Goal: Information Seeking & Learning: Learn about a topic

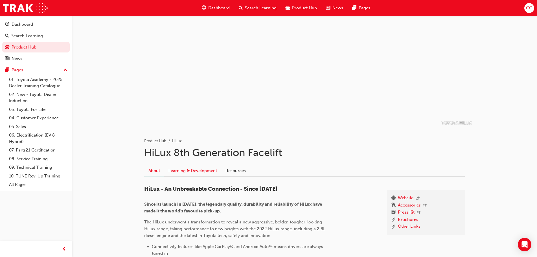
click at [194, 171] on link "Learning & Development" at bounding box center [192, 171] width 57 height 11
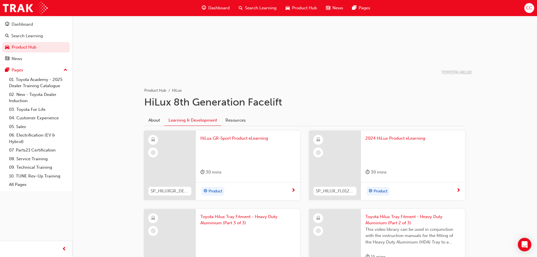
scroll to position [56, 0]
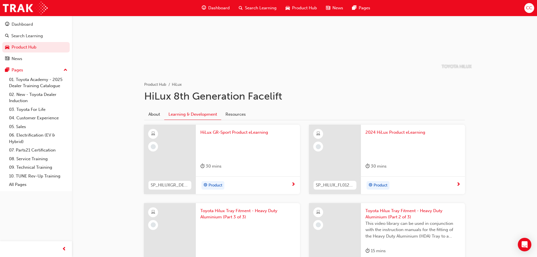
click at [263, 142] on div at bounding box center [247, 147] width 95 height 23
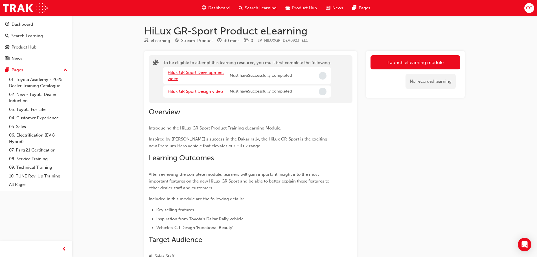
click at [204, 74] on link "Hilux GR Sport Development video" at bounding box center [196, 76] width 56 height 12
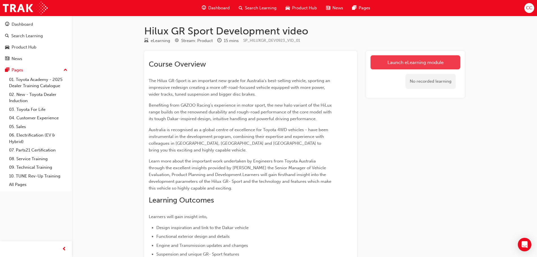
click at [383, 59] on link "Launch eLearning module" at bounding box center [416, 62] width 90 height 14
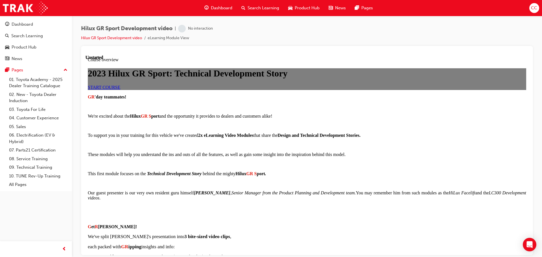
scroll to position [28, 0]
click at [120, 90] on link "START COURSE" at bounding box center [104, 87] width 32 height 5
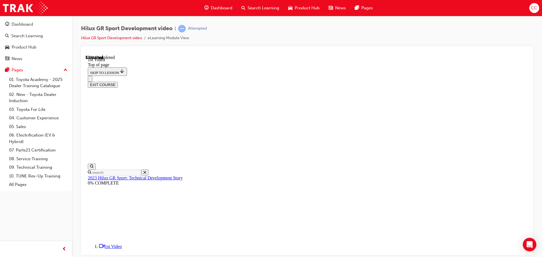
scroll to position [18, 0]
drag, startPoint x: 346, startPoint y: 193, endPoint x: 353, endPoint y: 197, distance: 7.6
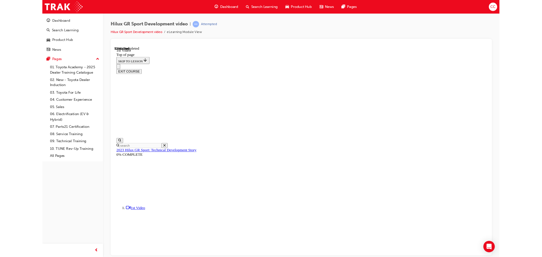
scroll to position [111, 0]
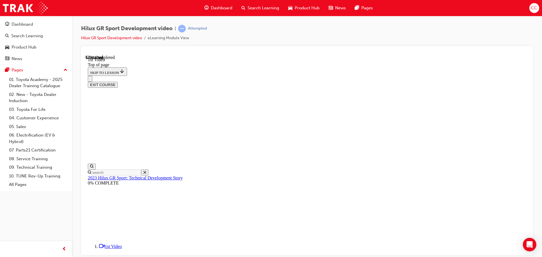
scroll to position [216, 0]
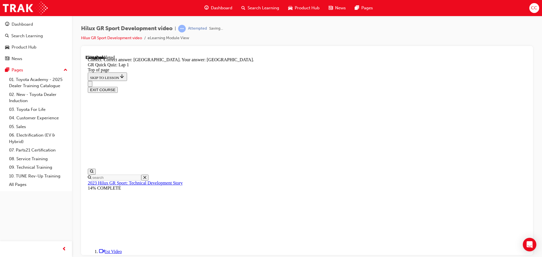
scroll to position [113, 0]
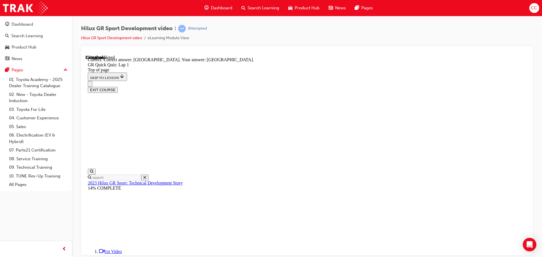
scroll to position [74, 0]
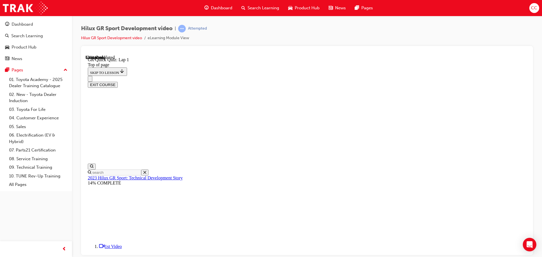
drag, startPoint x: 301, startPoint y: 234, endPoint x: 312, endPoint y: 207, distance: 28.6
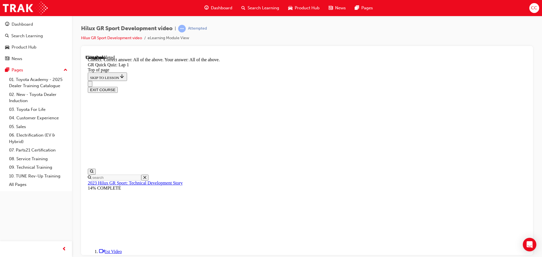
scroll to position [97, 0]
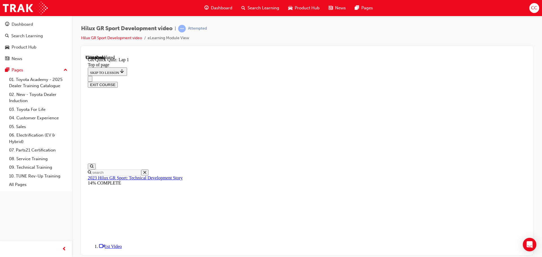
scroll to position [17, 0]
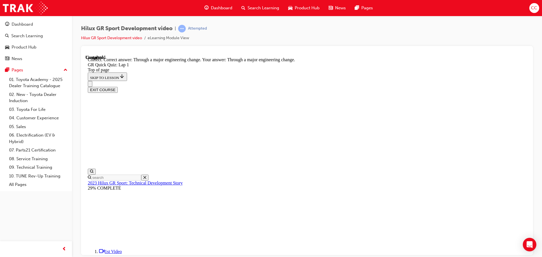
scroll to position [52, 0]
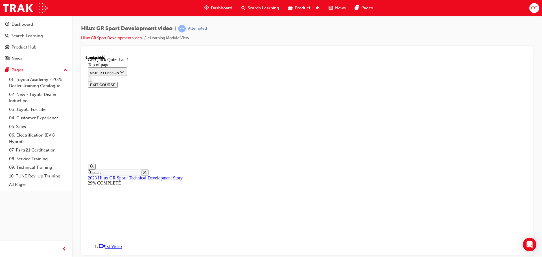
scroll to position [81, 0]
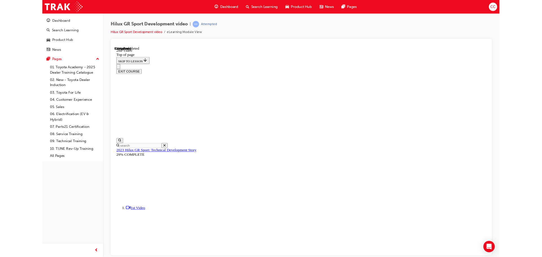
scroll to position [94, 0]
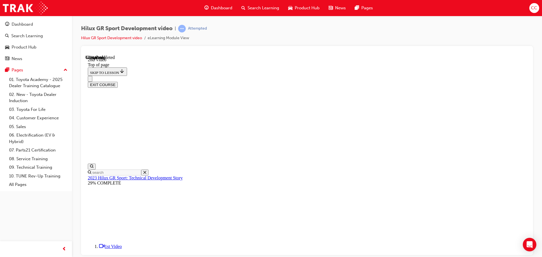
scroll to position [199, 0]
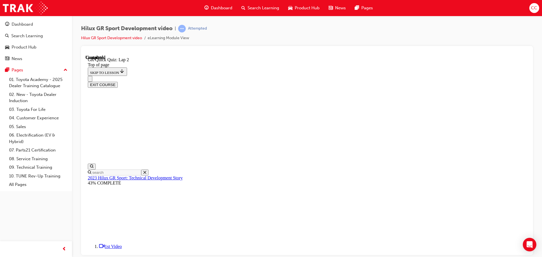
scroll to position [74, 0]
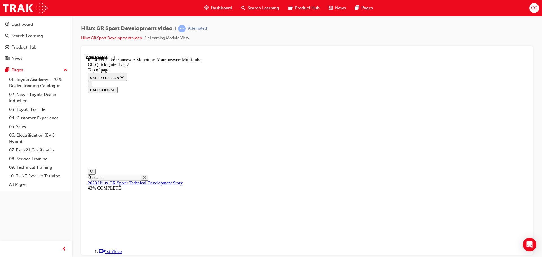
scroll to position [132, 0]
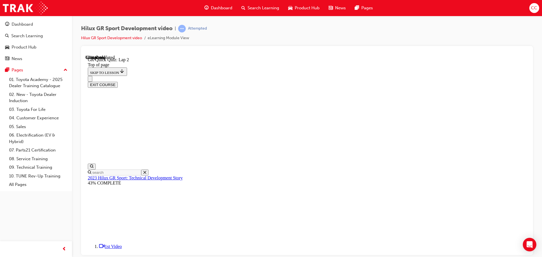
scroll to position [45, 0]
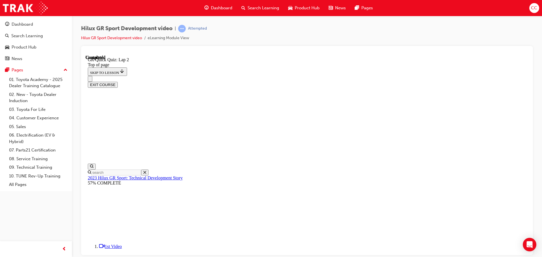
scroll to position [81, 0]
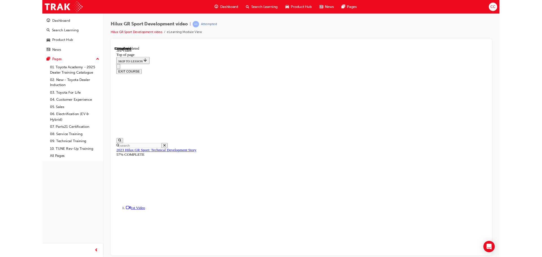
scroll to position [112, 0]
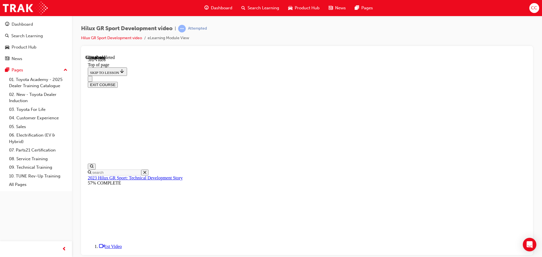
scroll to position [216, 0]
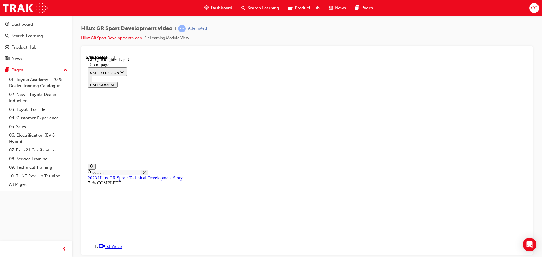
scroll to position [44, 0]
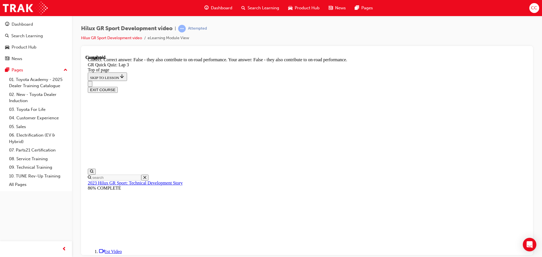
scroll to position [62, 0]
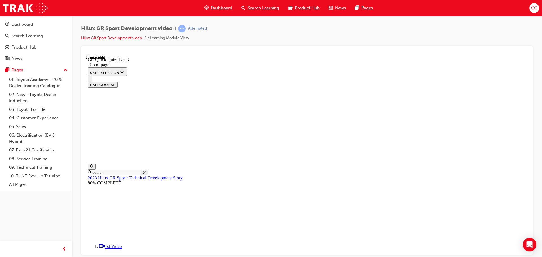
scroll to position [81, 0]
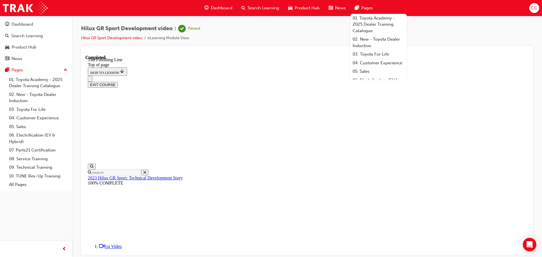
click at [118, 82] on button "EXIT COURSE" at bounding box center [103, 85] width 30 height 6
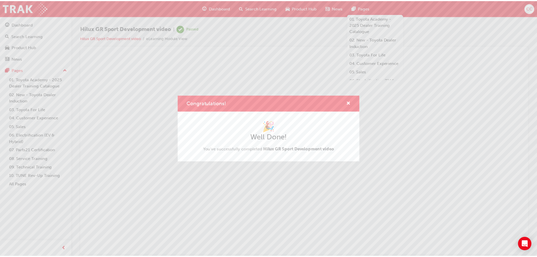
scroll to position [0, 0]
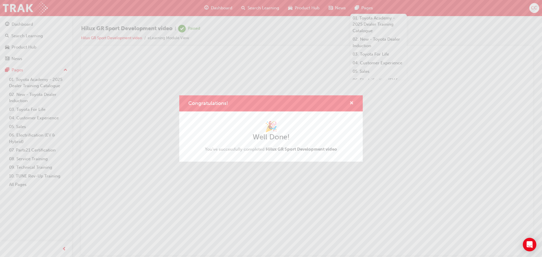
drag, startPoint x: 353, startPoint y: 102, endPoint x: 267, endPoint y: 47, distance: 101.4
click at [353, 102] on span "cross-icon" at bounding box center [352, 103] width 4 height 5
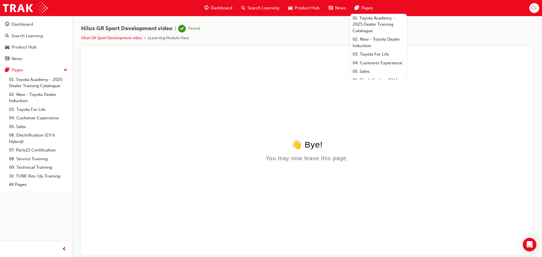
click at [225, 8] on span "Dashboard" at bounding box center [221, 8] width 21 height 6
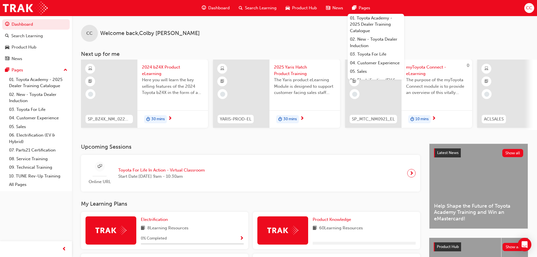
click at [298, 9] on span "Product Hub" at bounding box center [304, 8] width 25 height 6
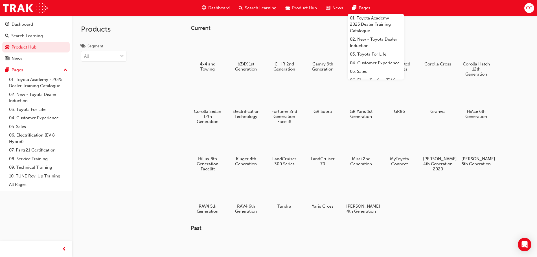
click at [429, 183] on div "4x4 and Towing bZ4X 1st Generation C-HR 2nd Generation Camry 9th Generation Coa…" at bounding box center [351, 128] width 321 height 185
click at [502, 114] on div "4x4 and Towing bZ4X 1st Generation C-HR 2nd Generation Camry 9th Generation Coa…" at bounding box center [351, 128] width 321 height 185
click at [158, 143] on div "Products Segment All" at bounding box center [118, 144] width 93 height 257
click at [481, 55] on div at bounding box center [476, 48] width 31 height 23
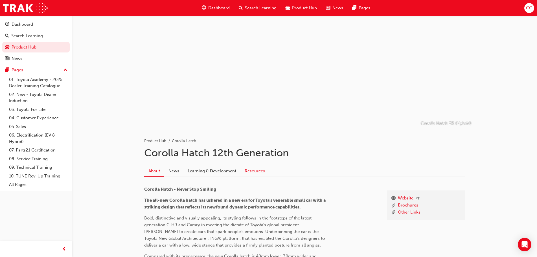
click at [252, 171] on link "Resources" at bounding box center [255, 171] width 29 height 11
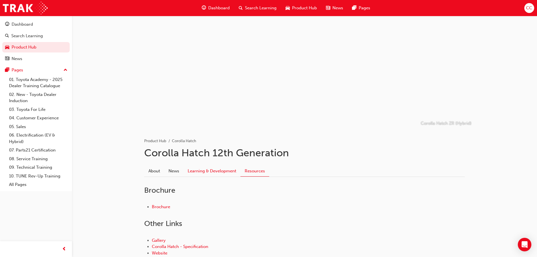
click at [226, 169] on link "Learning & Development" at bounding box center [212, 171] width 57 height 11
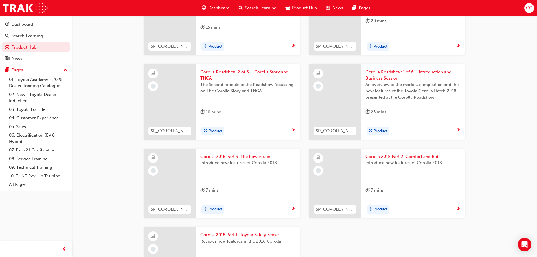
scroll to position [283, 0]
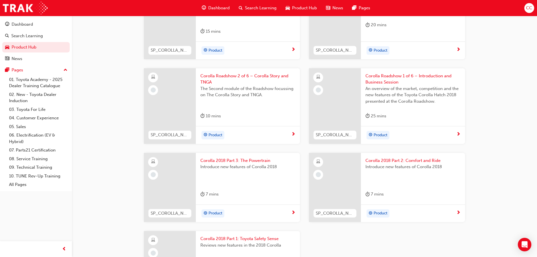
click at [455, 103] on span "An overview of the market, competition and the new features of the Toyota Corol…" at bounding box center [413, 95] width 95 height 19
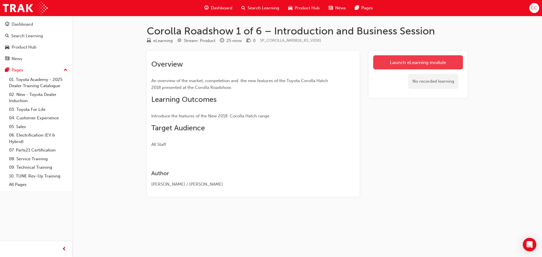
click at [387, 63] on link "Launch eLearning module" at bounding box center [418, 62] width 90 height 14
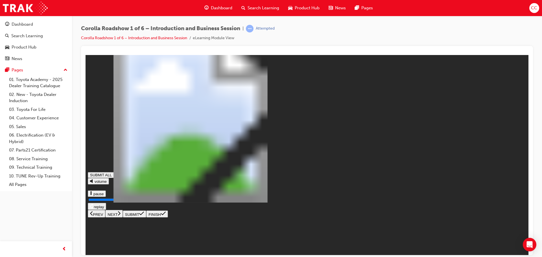
click at [123, 217] on button "NEXT" at bounding box center [114, 214] width 18 height 8
click at [93, 195] on icon at bounding box center [91, 193] width 3 height 4
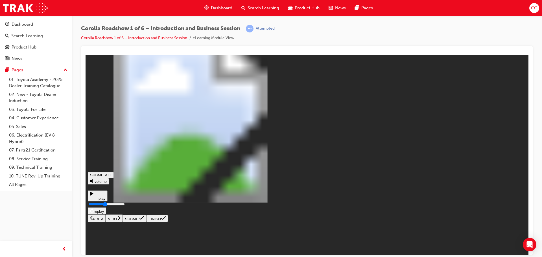
click at [93, 195] on icon at bounding box center [91, 194] width 3 height 4
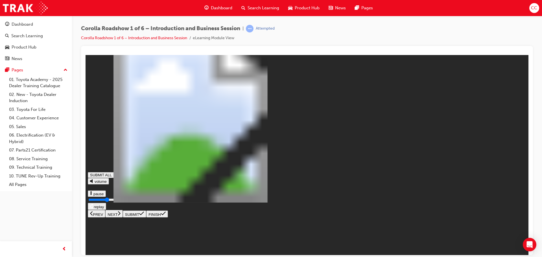
type input "0.515"
click at [106, 217] on div "SUBMIT ALL volume pause replay PREV NEXT SUBMIT FINISH" at bounding box center [307, 137] width 439 height 160
click at [90, 195] on rect at bounding box center [89, 193] width 1 height 4
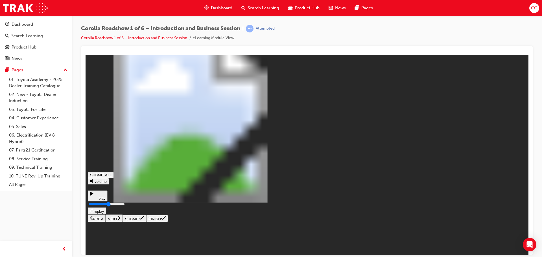
click at [104, 222] on div "SUBMIT ALL volume play replay PREV NEXT SUBMIT FINISH" at bounding box center [307, 139] width 439 height 165
click at [99, 200] on icon at bounding box center [94, 195] width 8 height 8
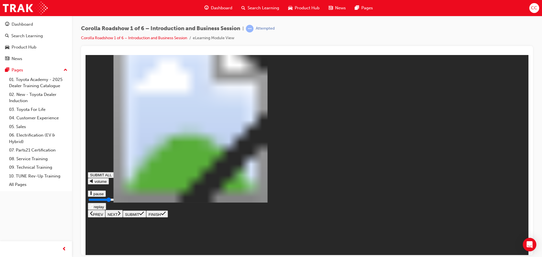
click at [106, 197] on button "pause" at bounding box center [97, 193] width 18 height 6
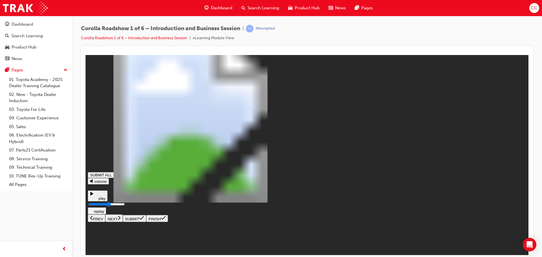
click at [93, 195] on icon at bounding box center [91, 194] width 3 height 4
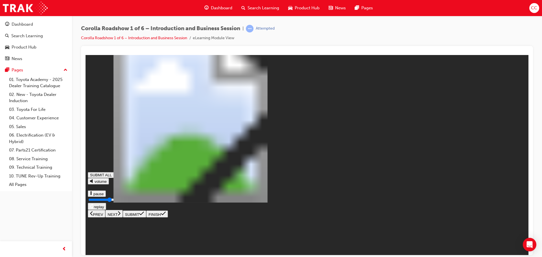
click at [90, 195] on rect at bounding box center [89, 193] width 1 height 4
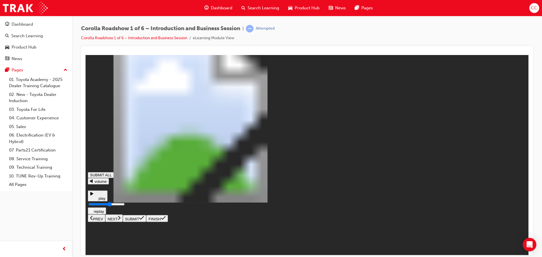
click at [99, 200] on icon at bounding box center [94, 195] width 8 height 8
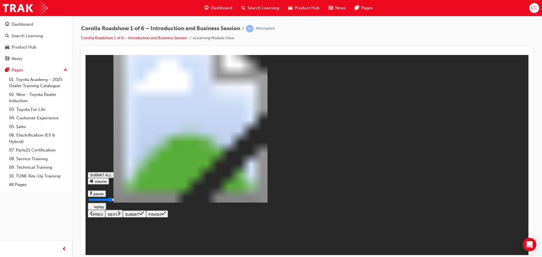
click at [106, 197] on button "pause" at bounding box center [97, 193] width 18 height 6
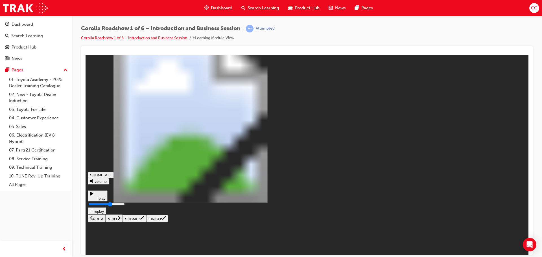
click at [93, 195] on icon at bounding box center [91, 194] width 3 height 4
click at [123, 222] on button "NEXT" at bounding box center [114, 218] width 18 height 8
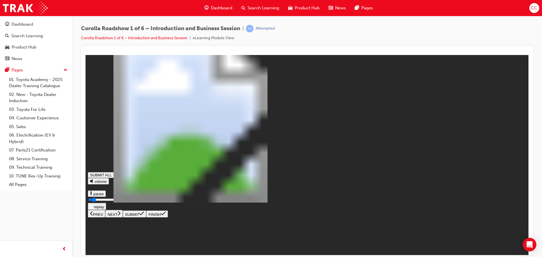
click at [125, 202] on input "Seekbar" at bounding box center [106, 199] width 36 height 5
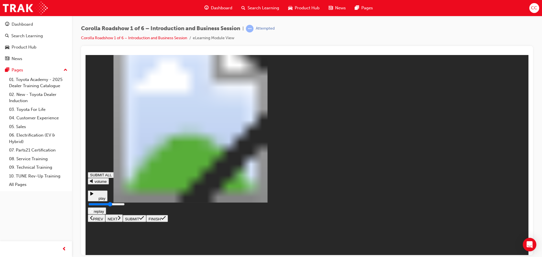
click at [125, 206] on input "Seekbar" at bounding box center [106, 204] width 36 height 5
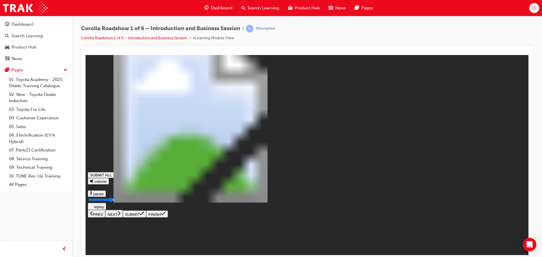
click at [125, 202] on input "Seekbar" at bounding box center [106, 199] width 36 height 5
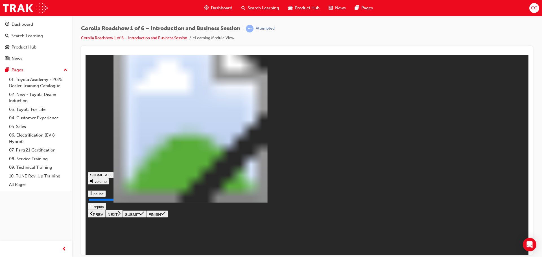
click at [125, 202] on input "Seekbar" at bounding box center [106, 199] width 36 height 5
click at [123, 217] on button "NEXT" at bounding box center [114, 214] width 18 height 8
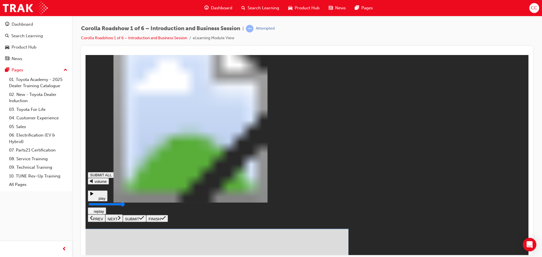
click at [144, 220] on icon at bounding box center [141, 218] width 5 height 5
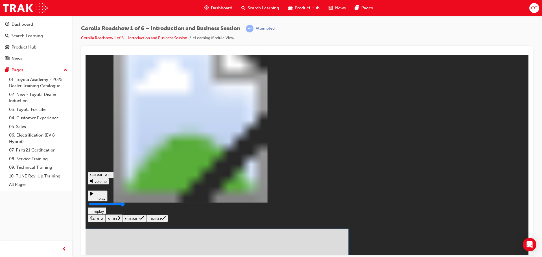
click at [144, 220] on icon at bounding box center [141, 218] width 5 height 5
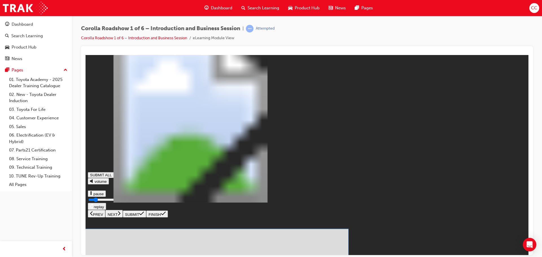
click at [146, 217] on button "SUBMIT" at bounding box center [134, 213] width 23 height 7
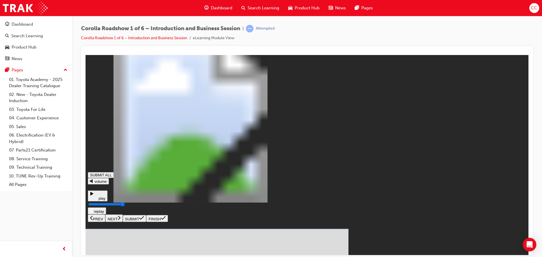
click at [144, 220] on icon at bounding box center [141, 218] width 5 height 5
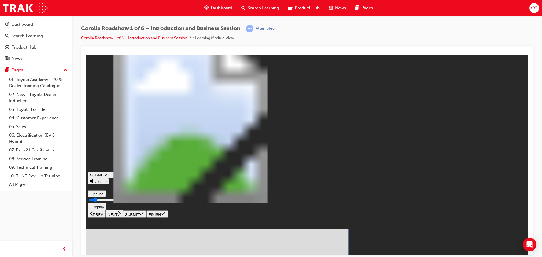
click at [144, 216] on icon at bounding box center [141, 213] width 5 height 5
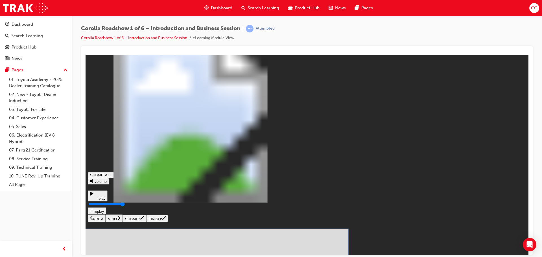
click at [144, 220] on icon at bounding box center [141, 218] width 5 height 5
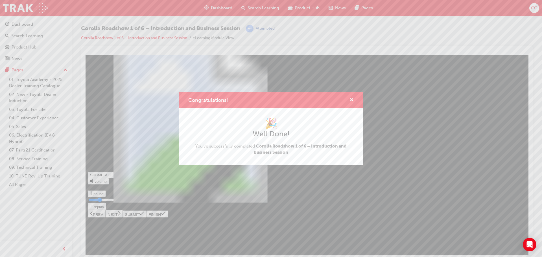
type input "0.286"
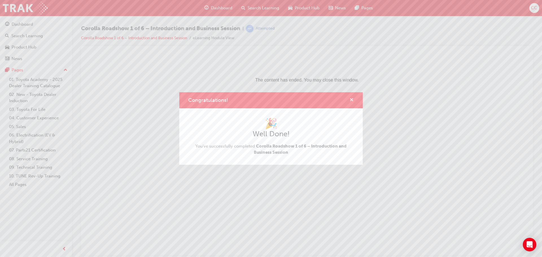
drag, startPoint x: 348, startPoint y: 99, endPoint x: 352, endPoint y: 100, distance: 3.4
click at [350, 100] on div "Congratulations!" at bounding box center [349, 100] width 9 height 7
click at [353, 100] on span "cross-icon" at bounding box center [352, 100] width 4 height 5
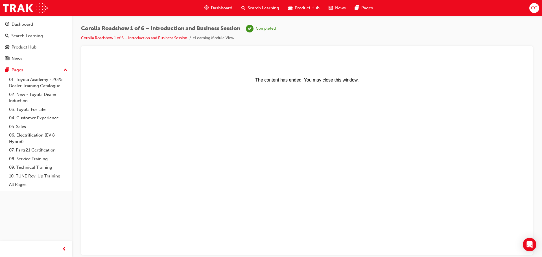
click at [230, 11] on span "Dashboard" at bounding box center [221, 8] width 21 height 6
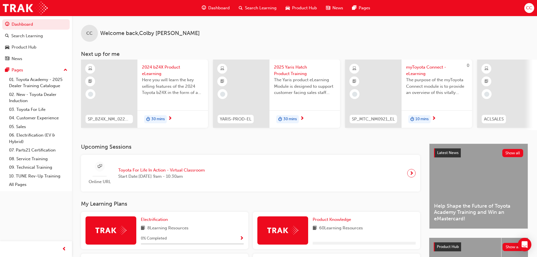
click at [296, 5] on span "Product Hub" at bounding box center [304, 8] width 25 height 6
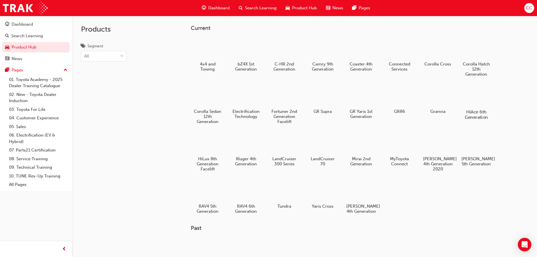
click at [484, 92] on div at bounding box center [476, 95] width 31 height 23
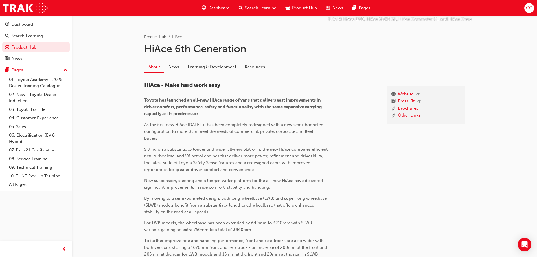
scroll to position [113, 0]
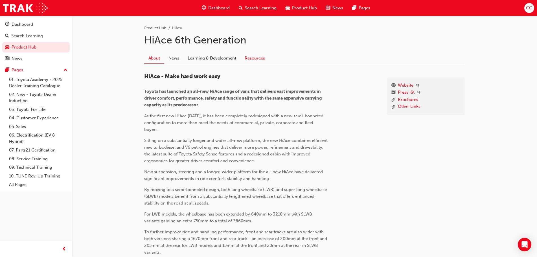
click at [262, 60] on link "Resources" at bounding box center [255, 58] width 29 height 11
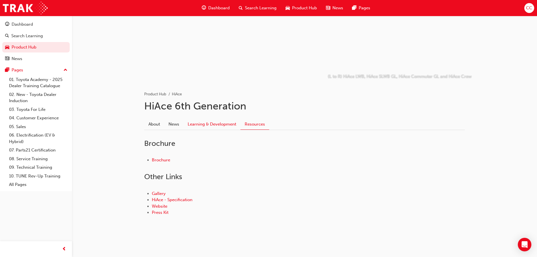
click at [224, 124] on link "Learning & Development" at bounding box center [212, 124] width 57 height 11
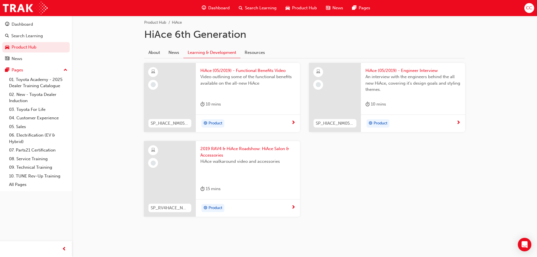
scroll to position [119, 0]
click at [258, 90] on div "Video outlining some of the functional benefits available on the all-new HiAce" at bounding box center [247, 84] width 95 height 23
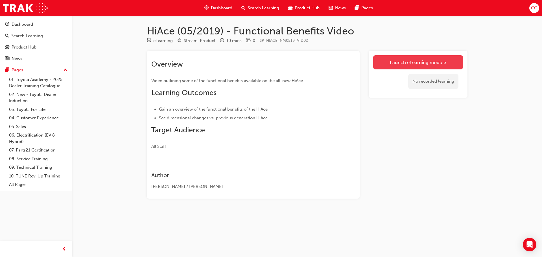
click at [392, 67] on link "Launch eLearning module" at bounding box center [418, 62] width 90 height 14
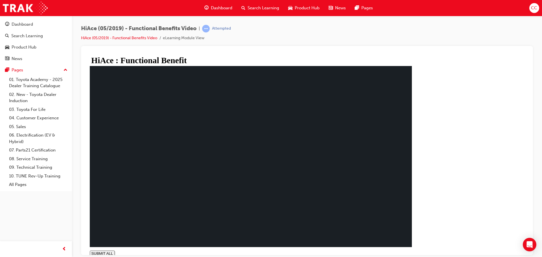
type input "0.966"
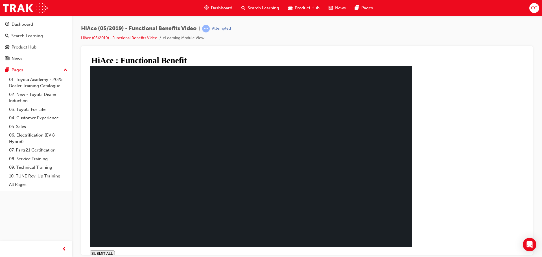
drag, startPoint x: 222, startPoint y: 161, endPoint x: 215, endPoint y: 169, distance: 9.8
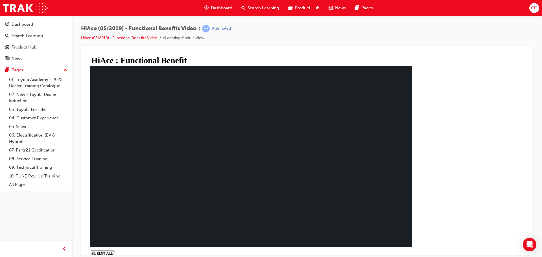
drag, startPoint x: 197, startPoint y: 173, endPoint x: 197, endPoint y: 182, distance: 9.1
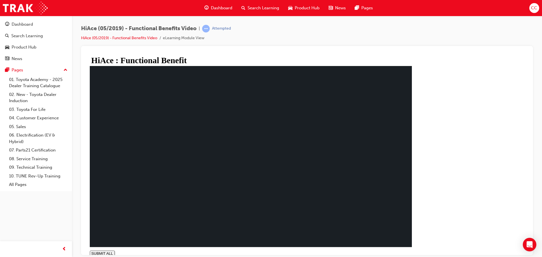
drag, startPoint x: 167, startPoint y: 176, endPoint x: 419, endPoint y: 214, distance: 254.1
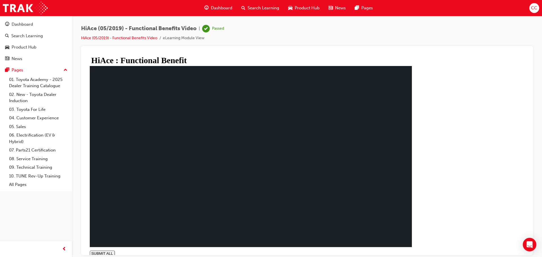
drag, startPoint x: 464, startPoint y: 248, endPoint x: 457, endPoint y: 238, distance: 12.6
click at [219, 10] on span "Dashboard" at bounding box center [221, 8] width 21 height 6
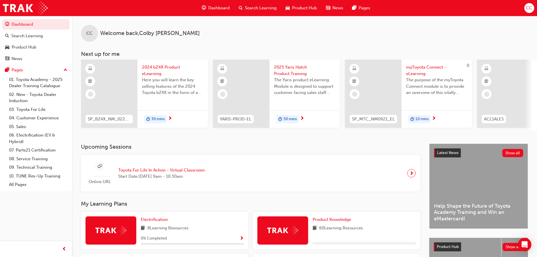
click at [309, 8] on span "Product Hub" at bounding box center [304, 8] width 25 height 6
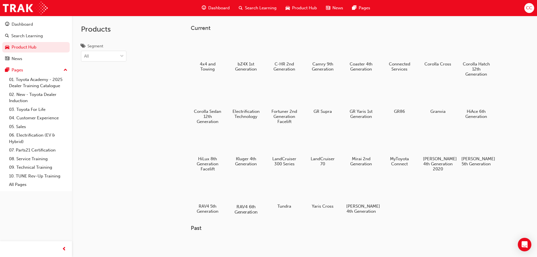
click at [238, 188] on div at bounding box center [245, 190] width 31 height 23
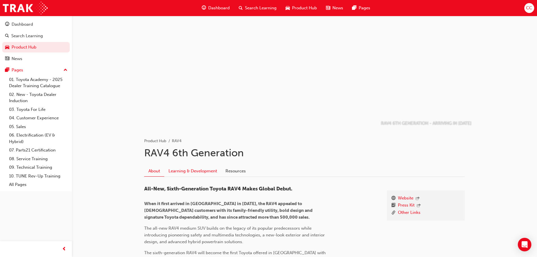
click at [206, 172] on link "Learning & Development" at bounding box center [192, 171] width 57 height 11
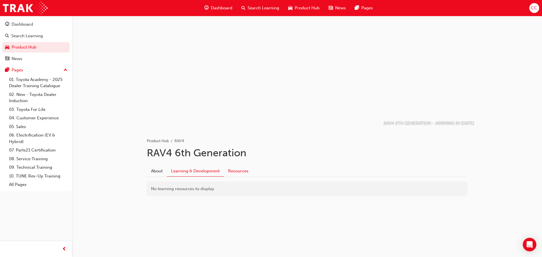
click at [241, 171] on link "Resources" at bounding box center [238, 171] width 29 height 11
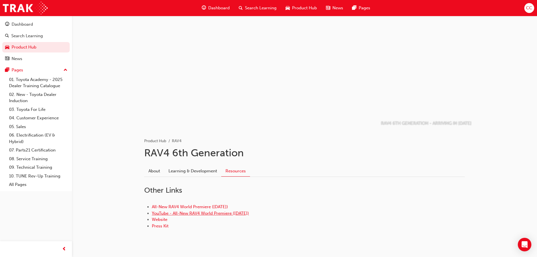
click at [197, 212] on link "YouTube - All-New RAV4 World Premiere ([DATE])" at bounding box center [200, 213] width 97 height 5
